Goal: Information Seeking & Learning: Understand process/instructions

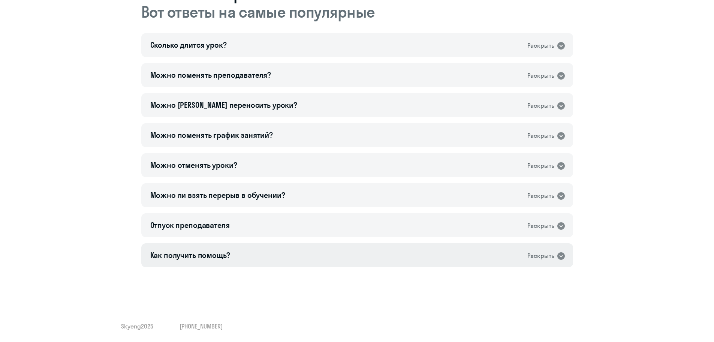
scroll to position [330, 0]
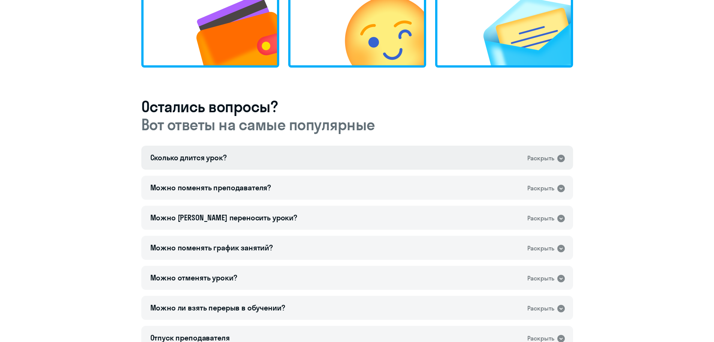
click at [252, 80] on div "Сколько длится урок? Раскрыть" at bounding box center [357, 158] width 432 height 24
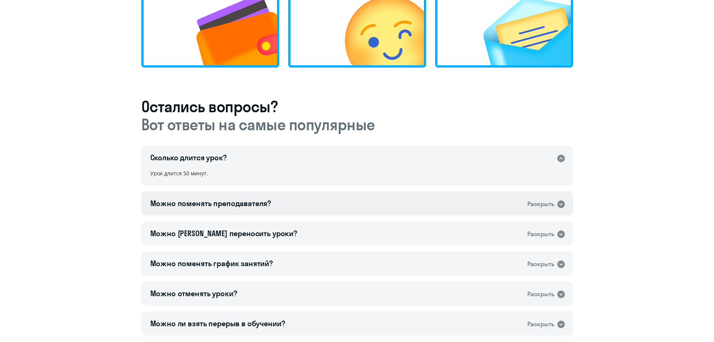
click at [252, 80] on div "Можно поменять преподавателя?" at bounding box center [210, 203] width 121 height 11
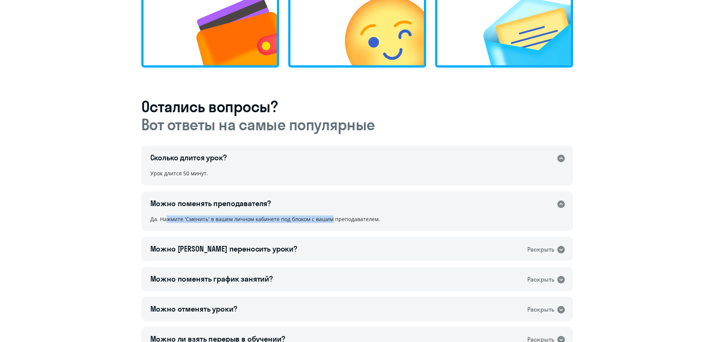
drag, startPoint x: 206, startPoint y: 220, endPoint x: 340, endPoint y: 221, distance: 134.3
click at [288, 80] on div "Да. Нажмите 'Сменить' в вашем личном кабинете под блоком с вашим преподавателем." at bounding box center [357, 223] width 432 height 17
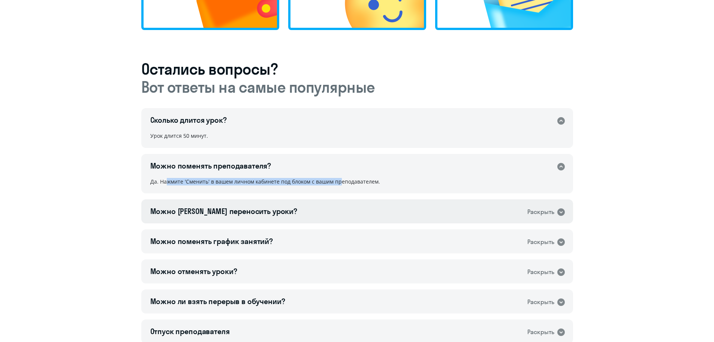
click at [288, 80] on div "Можно [PERSON_NAME] переносить уроки? Раскрыть" at bounding box center [357, 211] width 432 height 24
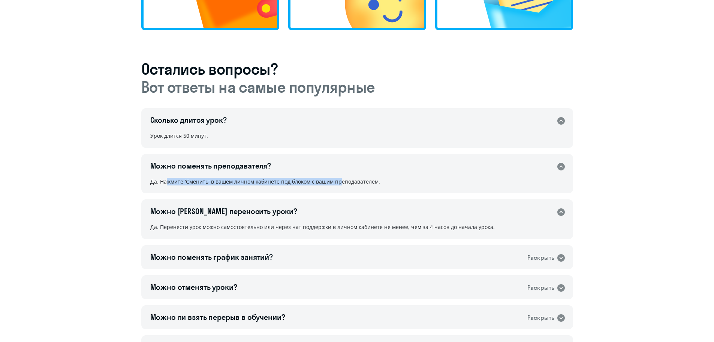
scroll to position [405, 0]
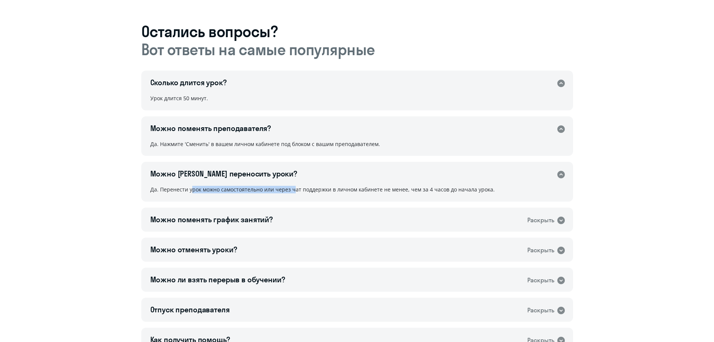
drag, startPoint x: 189, startPoint y: 189, endPoint x: 291, endPoint y: 190, distance: 102.0
click at [288, 80] on div "Да. Перенести урок можно самостоятельно или через чат поддержки в личном кабине…" at bounding box center [357, 193] width 432 height 17
click at [265, 80] on div "Можно поменять график занятий?" at bounding box center [211, 219] width 123 height 11
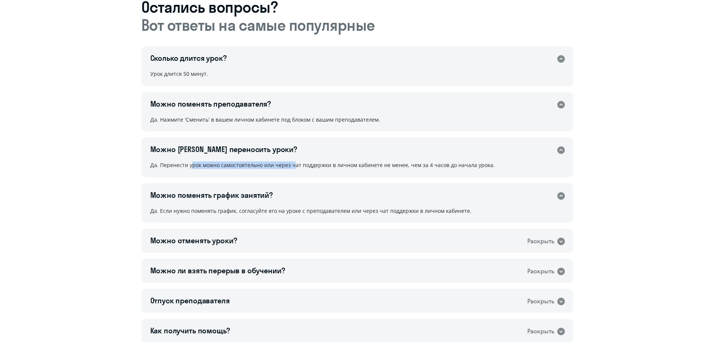
scroll to position [443, 0]
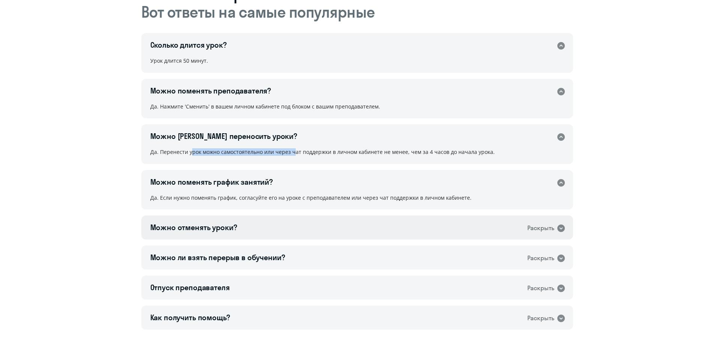
click at [259, 80] on div "Можно отменять уроки? Раскрыть" at bounding box center [357, 227] width 432 height 24
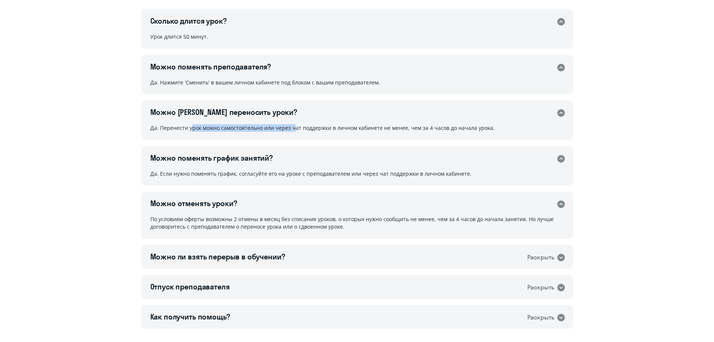
scroll to position [480, 0]
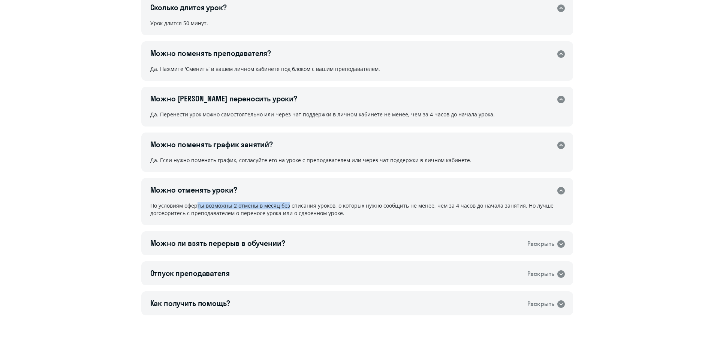
drag, startPoint x: 193, startPoint y: 209, endPoint x: 286, endPoint y: 207, distance: 92.6
click at [286, 80] on div "По условиям оферты возможны 2 отмены в месяц без списания уроков, о которых нуж…" at bounding box center [357, 213] width 432 height 24
drag, startPoint x: 293, startPoint y: 206, endPoint x: 332, endPoint y: 206, distance: 38.6
click at [288, 80] on div "По условиям оферты возможны 2 отмены в месяц без списания уроков, о которых нуж…" at bounding box center [357, 213] width 432 height 24
drag, startPoint x: 350, startPoint y: 205, endPoint x: 382, endPoint y: 214, distance: 33.2
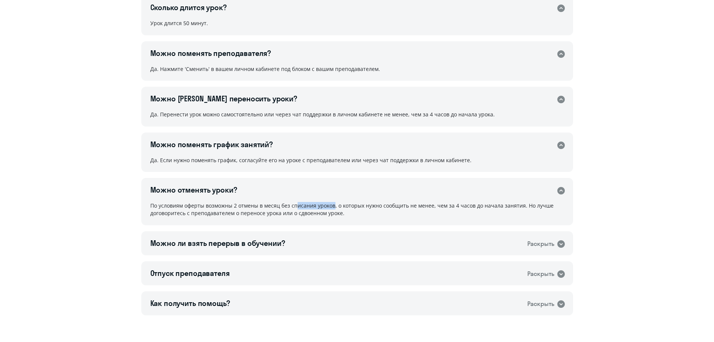
click at [288, 80] on div "По условиям оферты возможны 2 отмены в месяц без списания уроков, о которых нуж…" at bounding box center [357, 213] width 432 height 24
click at [264, 80] on div "Можно ли взять перерыв в обучении?" at bounding box center [217, 243] width 135 height 11
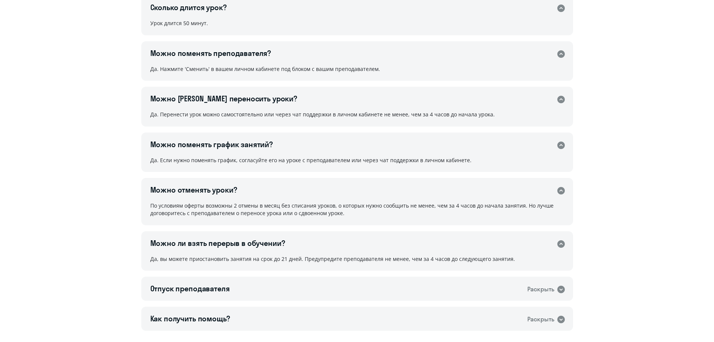
drag, startPoint x: 146, startPoint y: 264, endPoint x: 519, endPoint y: 258, distance: 373.2
click at [288, 80] on div "Да, вы можете приостановить занятия на срок до 21 дней. Предупредите преподават…" at bounding box center [357, 262] width 432 height 17
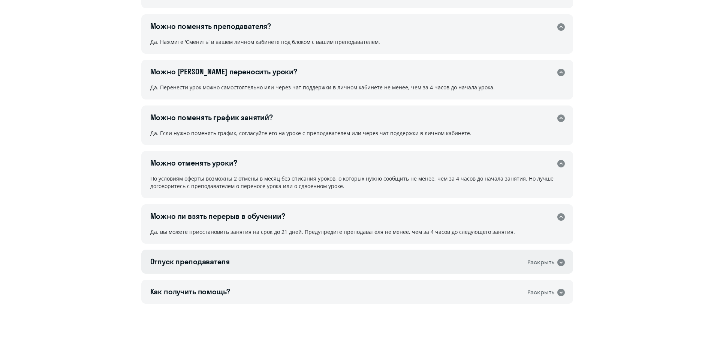
scroll to position [544, 0]
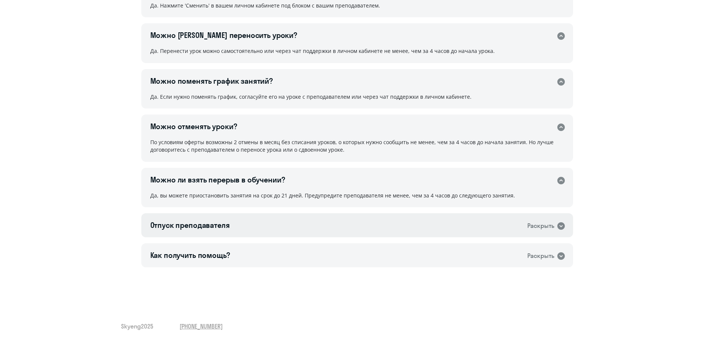
click at [252, 80] on div "Отпуск преподавателя Раскрыть" at bounding box center [357, 225] width 432 height 24
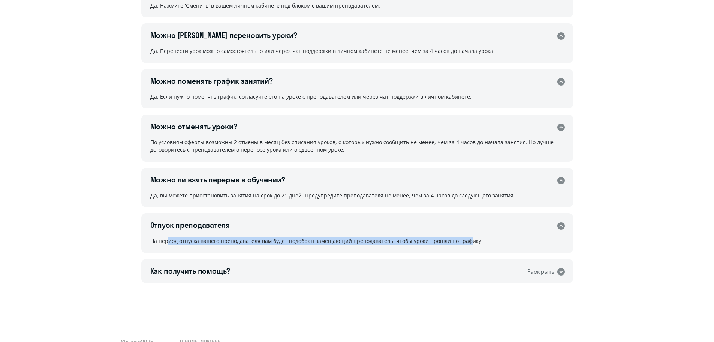
drag, startPoint x: 164, startPoint y: 242, endPoint x: 467, endPoint y: 251, distance: 303.1
click at [288, 80] on div "На период отпуска вашего преподавателя вам будет подобран замещающий преподават…" at bounding box center [357, 244] width 432 height 17
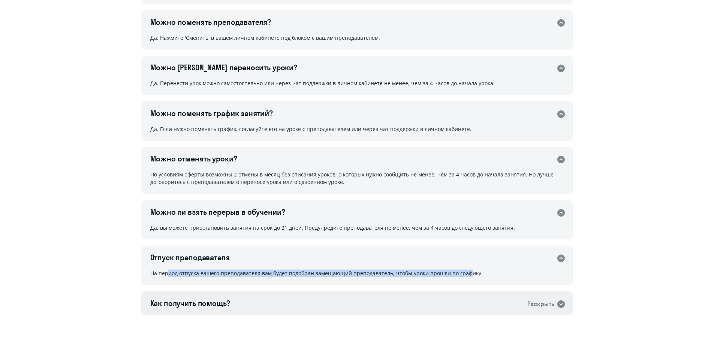
scroll to position [560, 0]
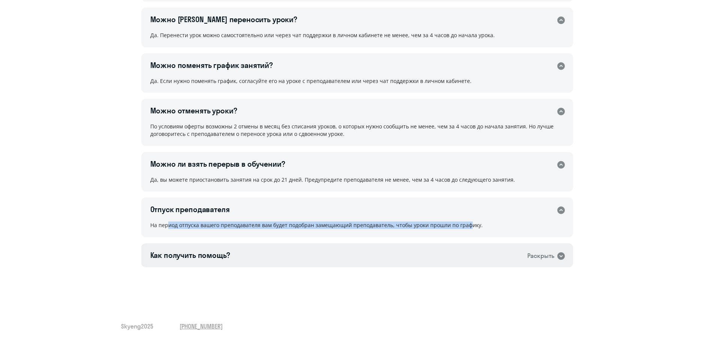
click at [210, 80] on div "Как получить помощь?" at bounding box center [190, 255] width 80 height 11
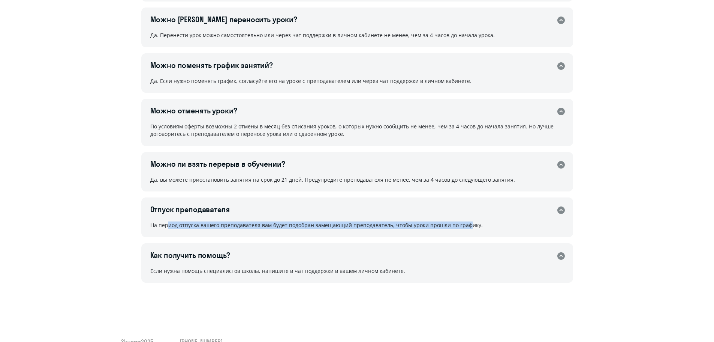
drag, startPoint x: 152, startPoint y: 269, endPoint x: 443, endPoint y: 271, distance: 291.8
click at [288, 80] on div "Если нужна помощь специалистов школы, напишите в чат поддержки в вашем личном к…" at bounding box center [357, 274] width 432 height 17
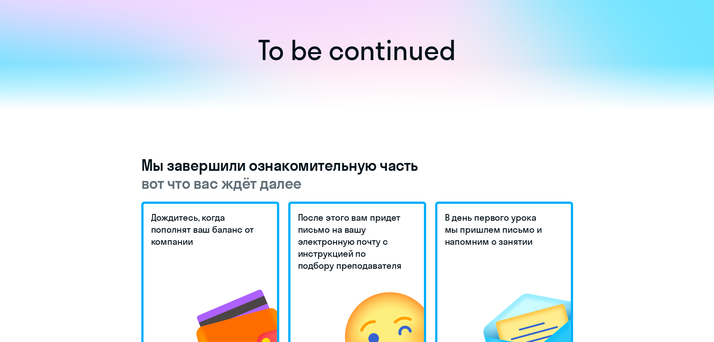
scroll to position [0, 0]
